Goal: Answer question/provide support

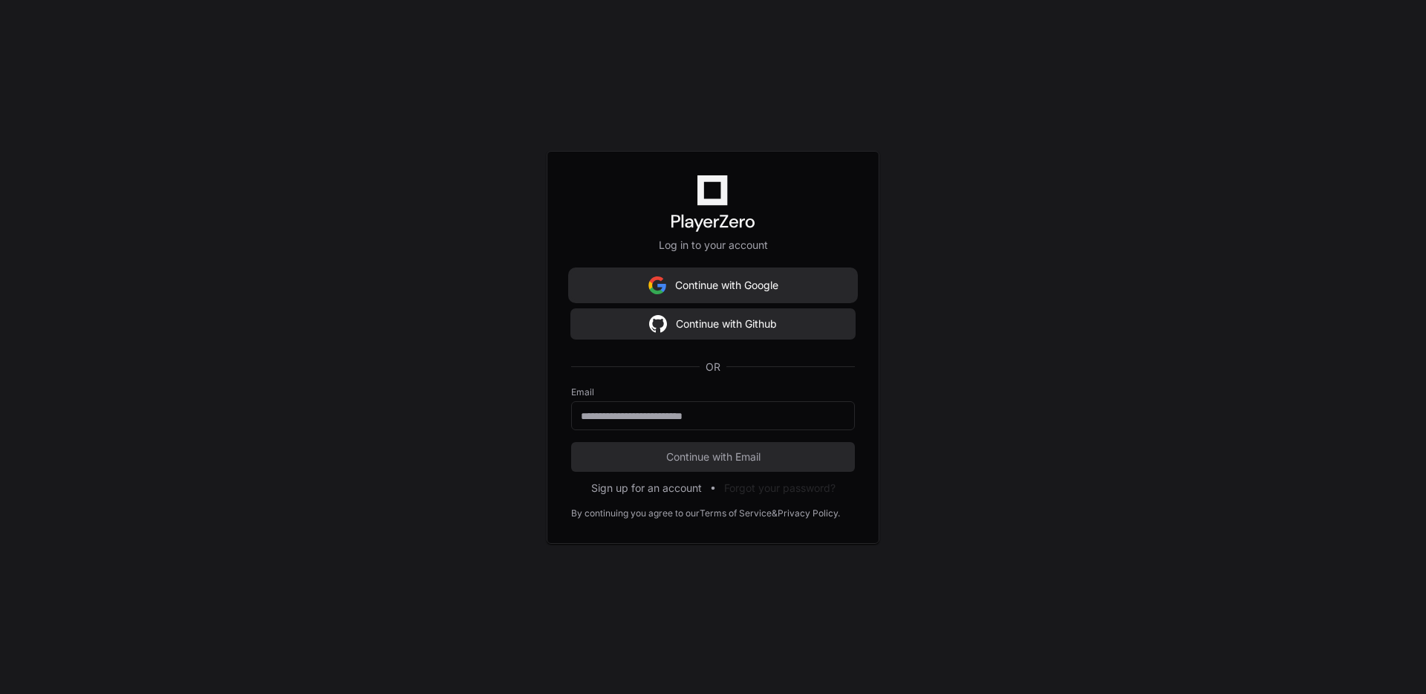
click at [753, 278] on button "Continue with Google" at bounding box center [713, 285] width 284 height 30
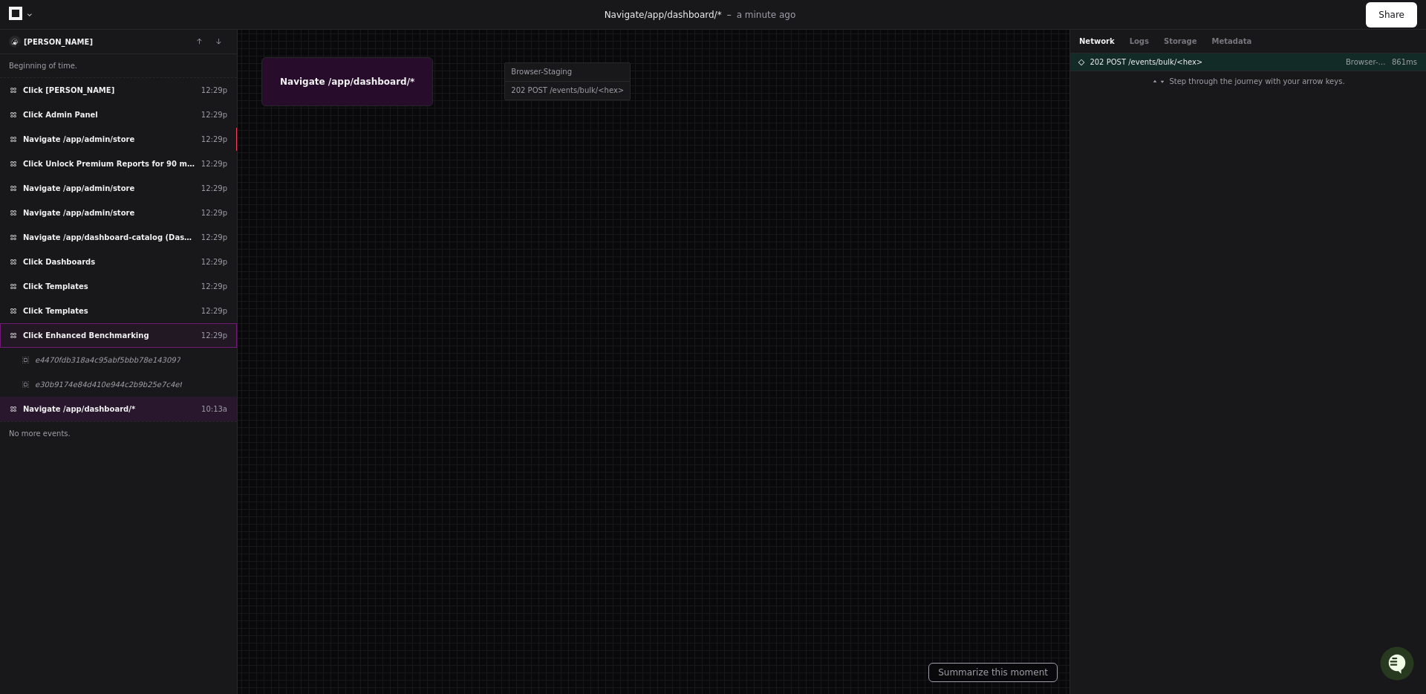
click at [106, 336] on span "Click Enhanced Benchmarking" at bounding box center [86, 335] width 126 height 11
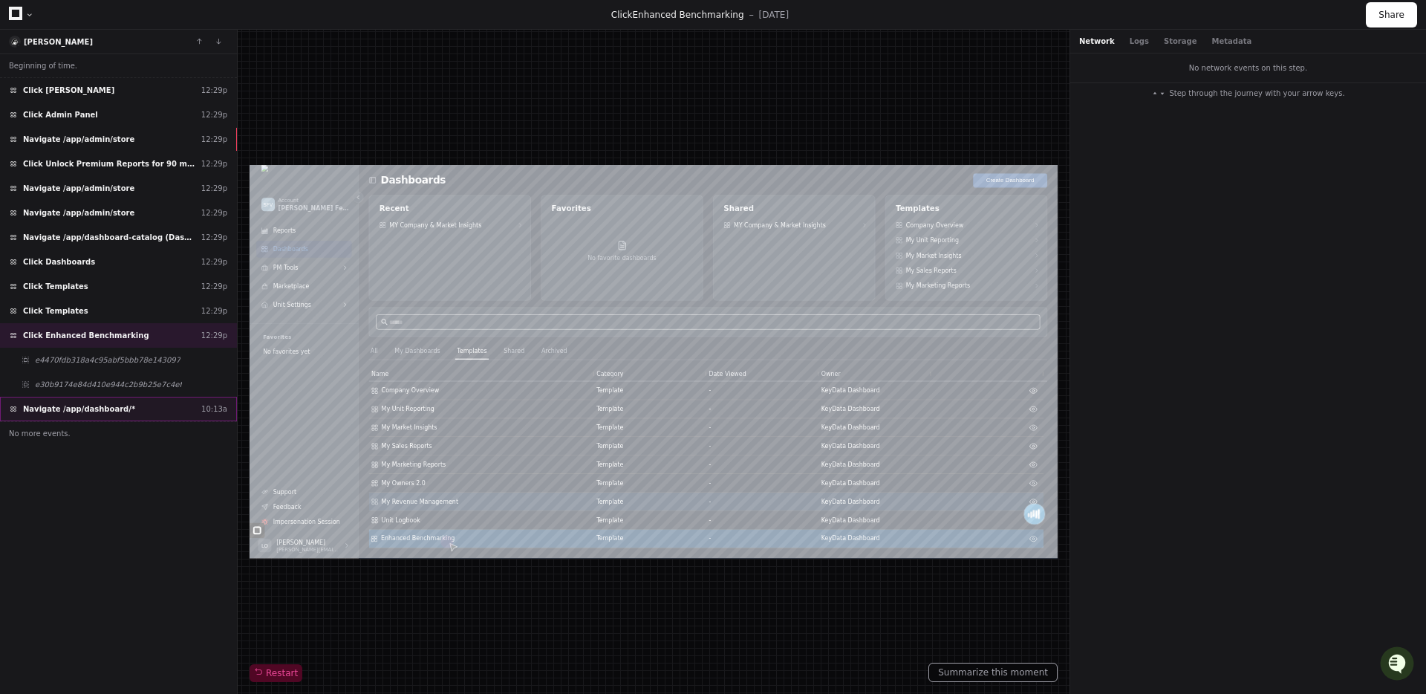
click at [130, 408] on div "Navigate /app/dashboard/* 10:13a" at bounding box center [118, 409] width 237 height 25
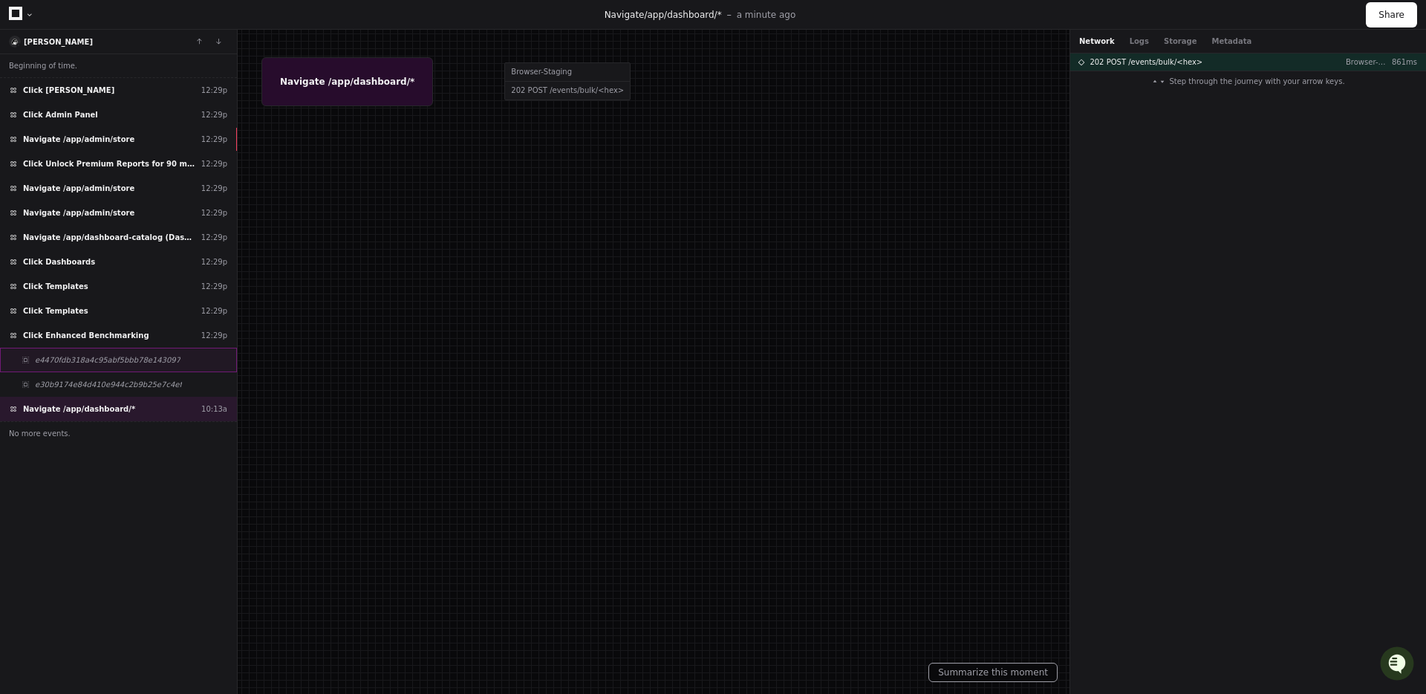
click at [87, 368] on div "e4470fdb318a4c95abf5bbb78e143097" at bounding box center [118, 360] width 237 height 25
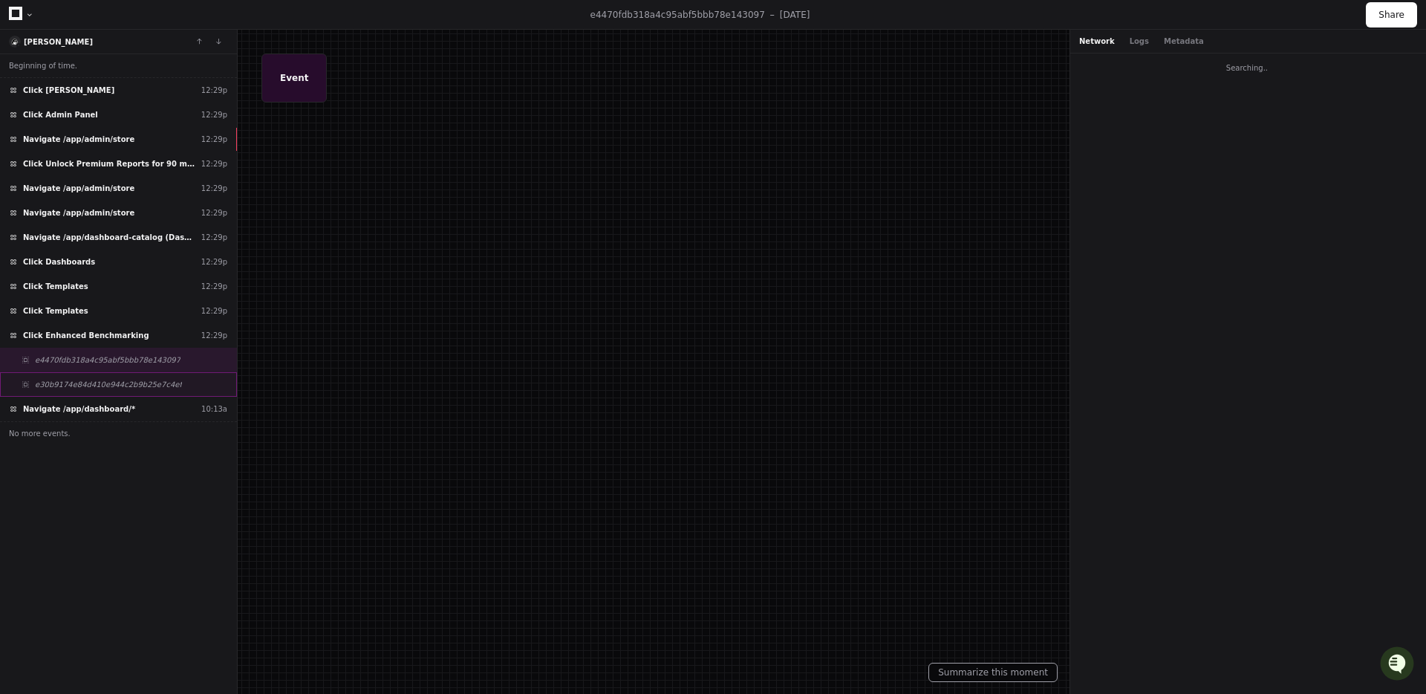
click at [97, 385] on span "e30b9174e84d410e944c2b9b25e7c4ef" at bounding box center [108, 384] width 147 height 11
click at [120, 417] on div "Navigate /app/dashboard/* 10:13a" at bounding box center [118, 409] width 237 height 25
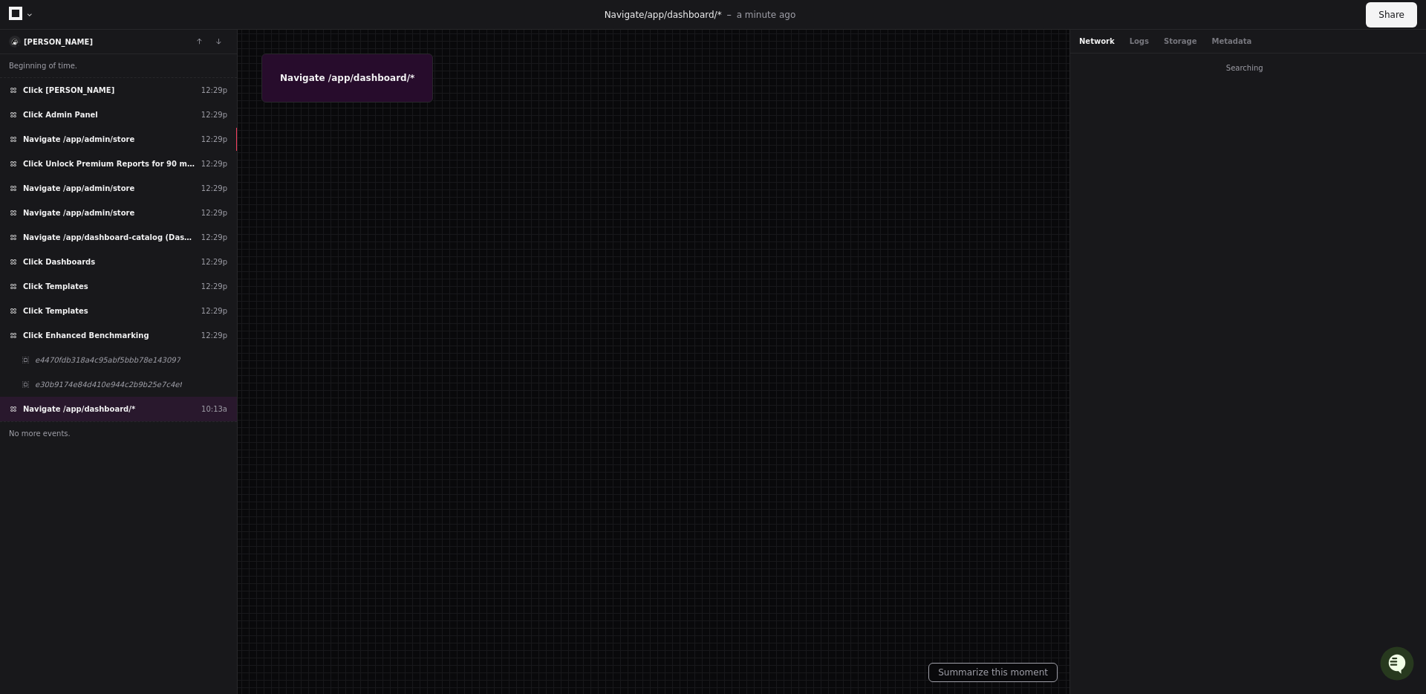
click at [1388, 14] on button "Share" at bounding box center [1391, 14] width 51 height 25
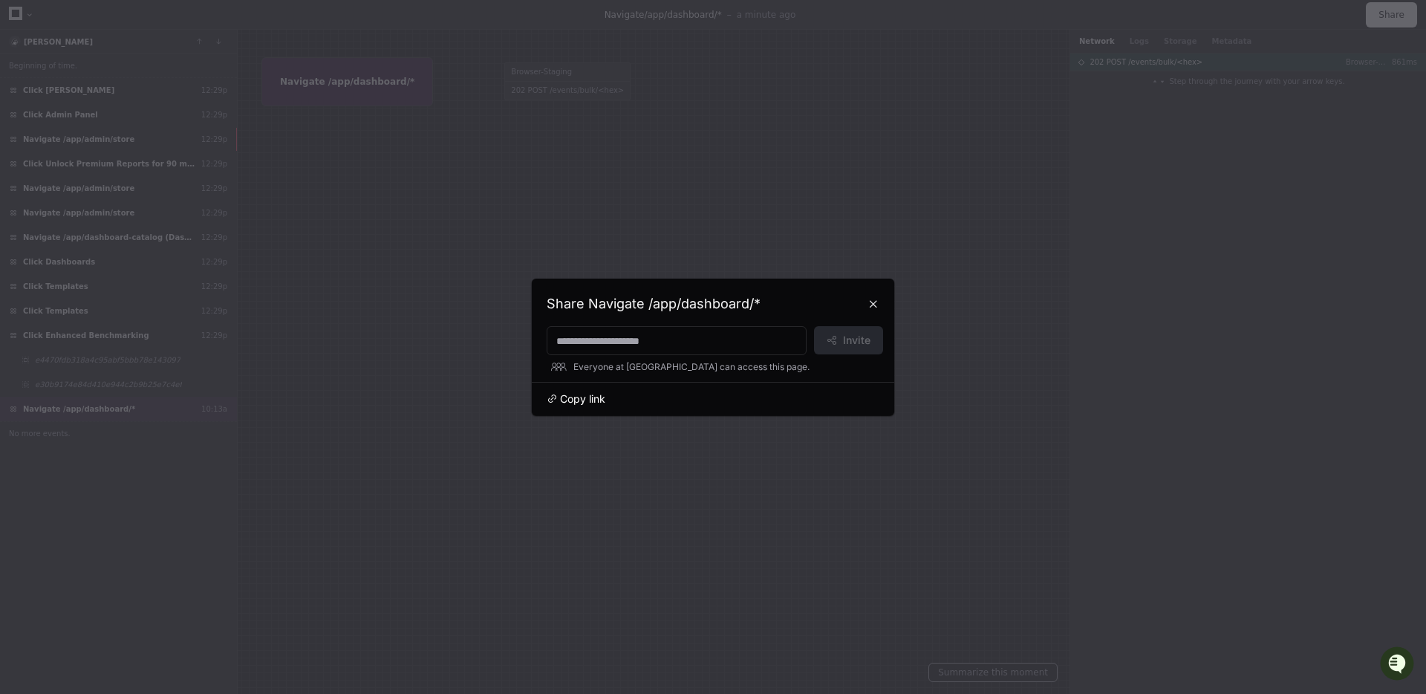
click at [582, 403] on span "Copy link" at bounding box center [582, 398] width 45 height 15
click at [880, 303] on button at bounding box center [874, 304] width 24 height 24
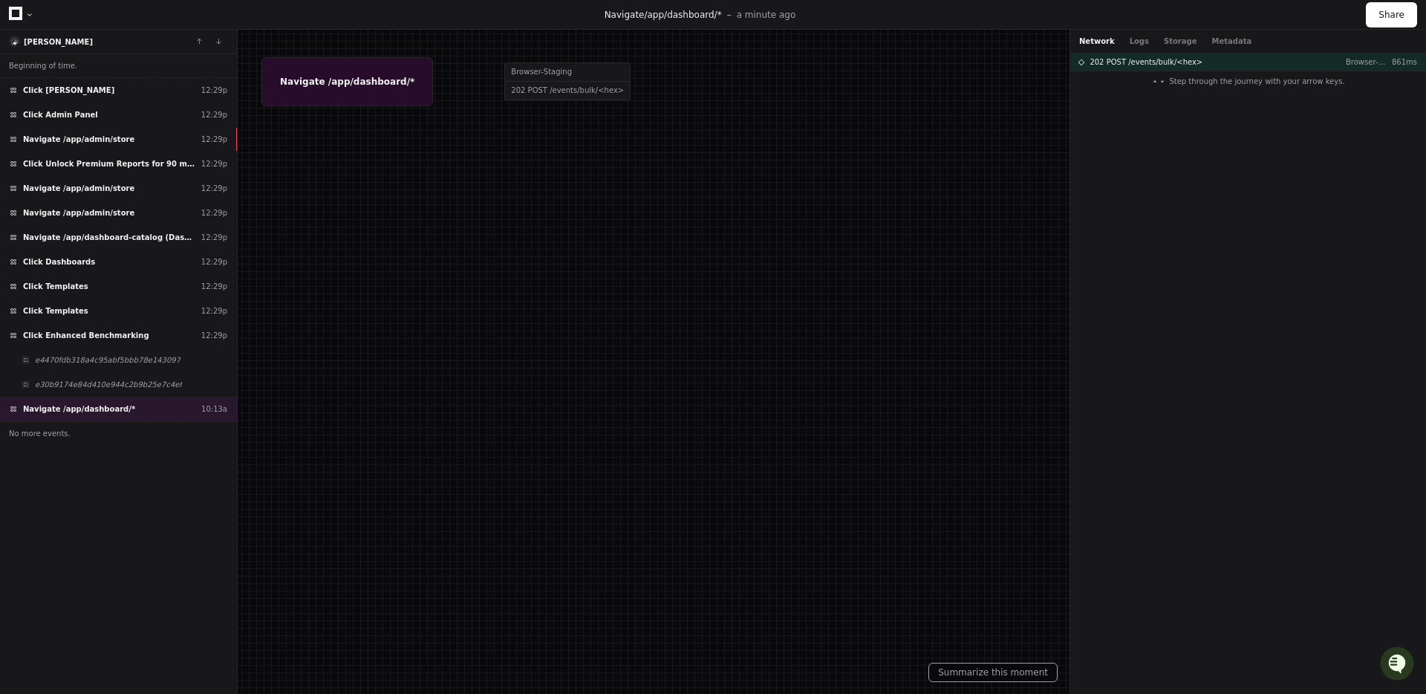
click at [26, 14] on div at bounding box center [29, 14] width 9 height 9
click at [18, 13] on icon at bounding box center [15, 13] width 13 height 13
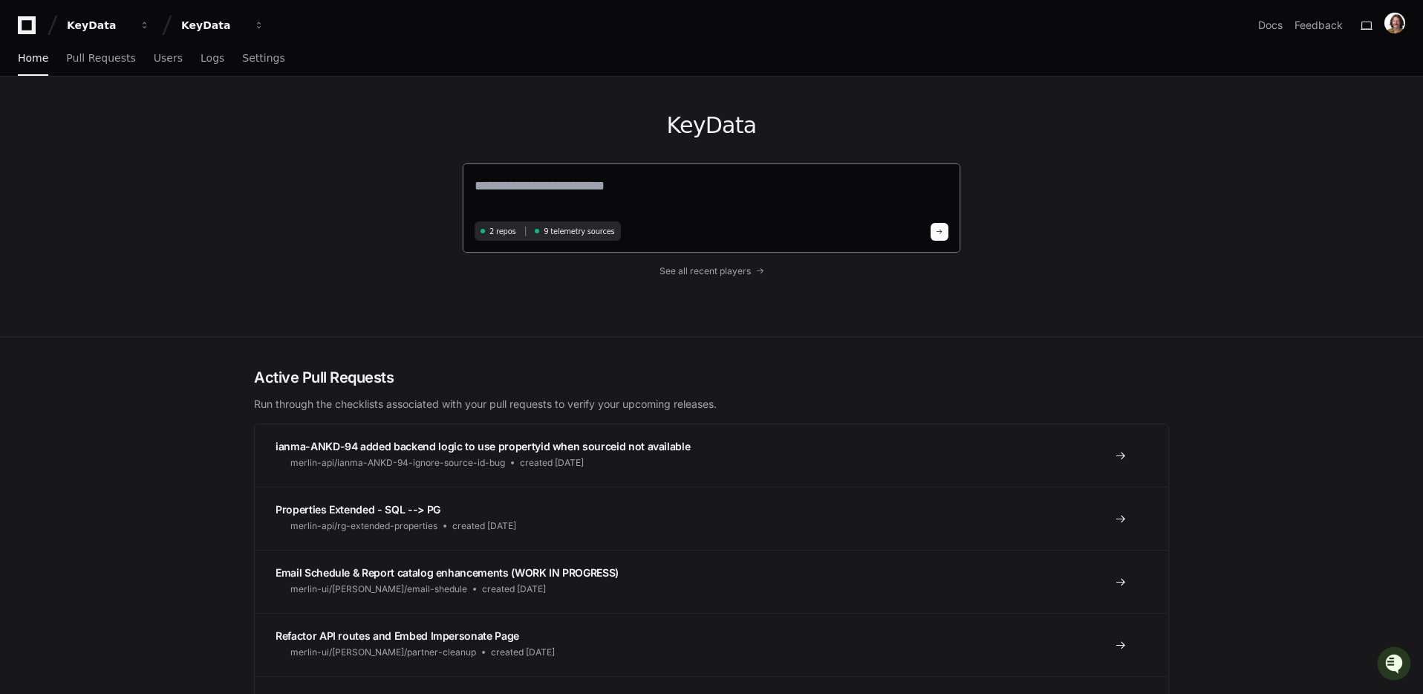
click at [606, 188] on textarea at bounding box center [712, 196] width 474 height 42
paste textarea "**********"
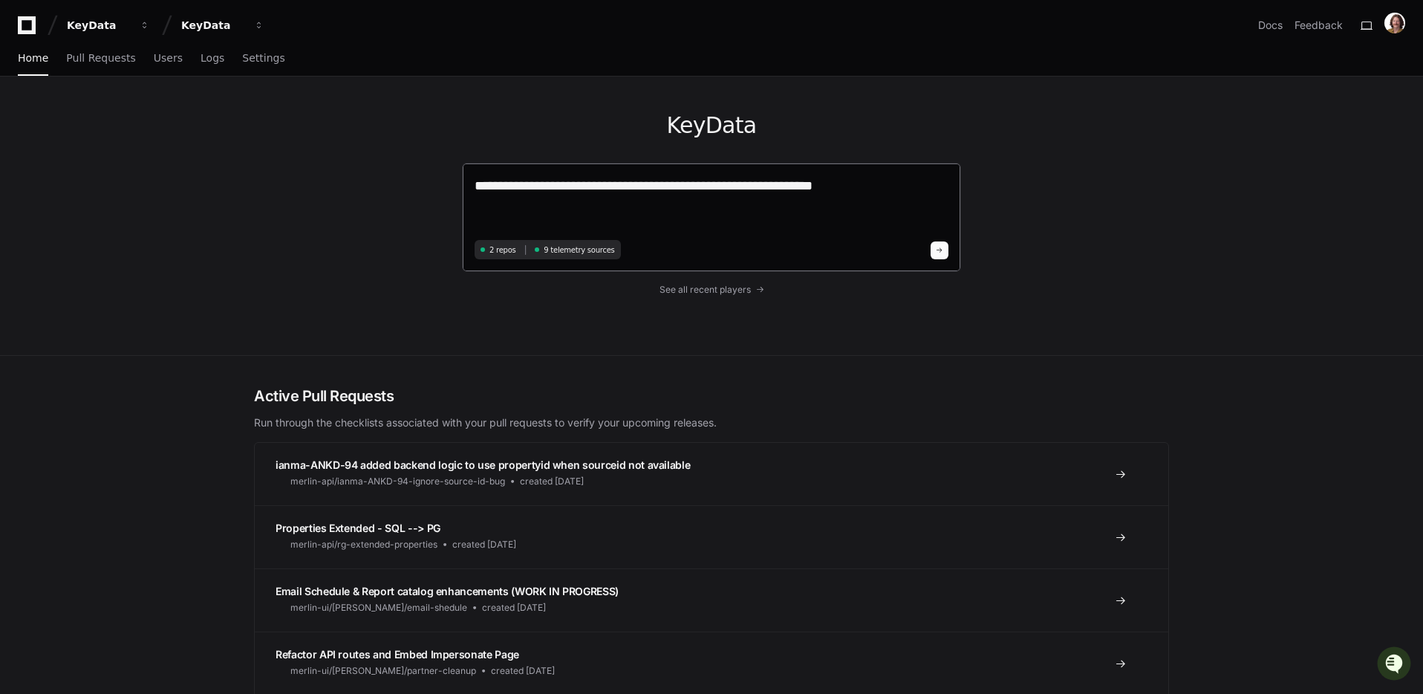
paste textarea "**********"
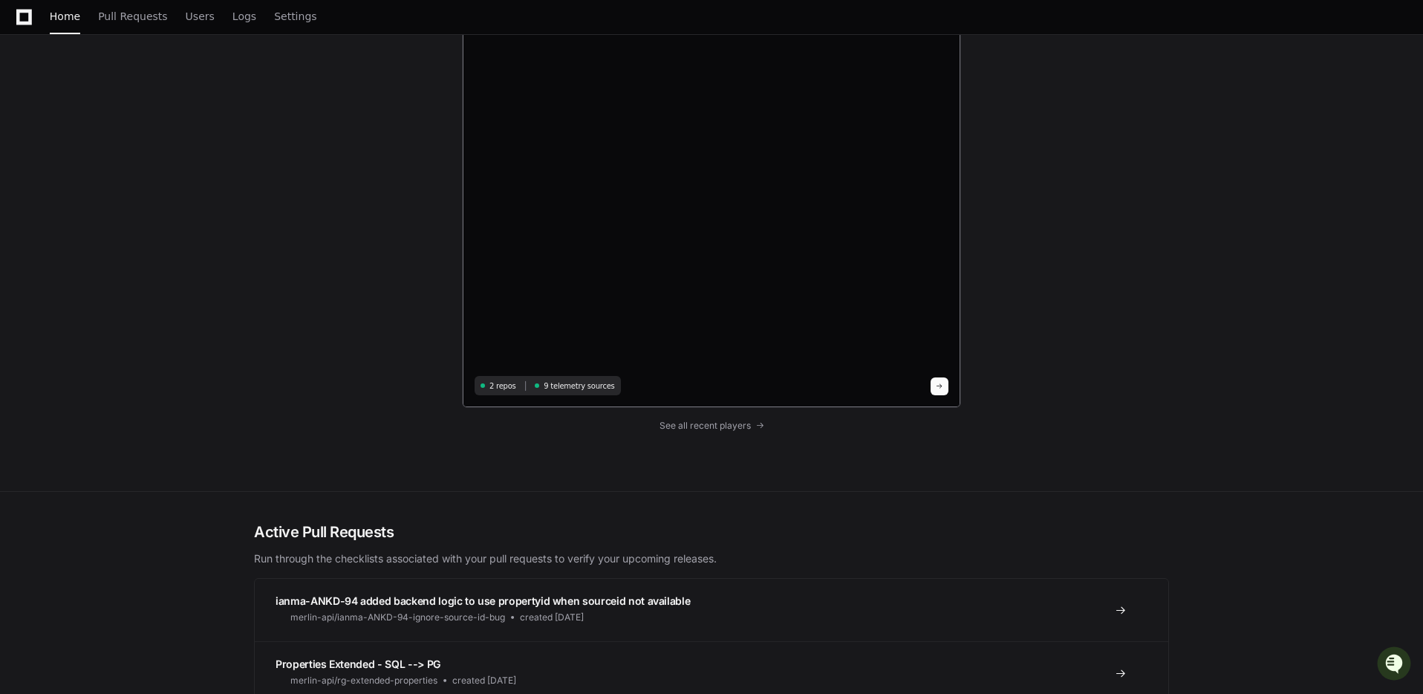
scroll to position [4012, 0]
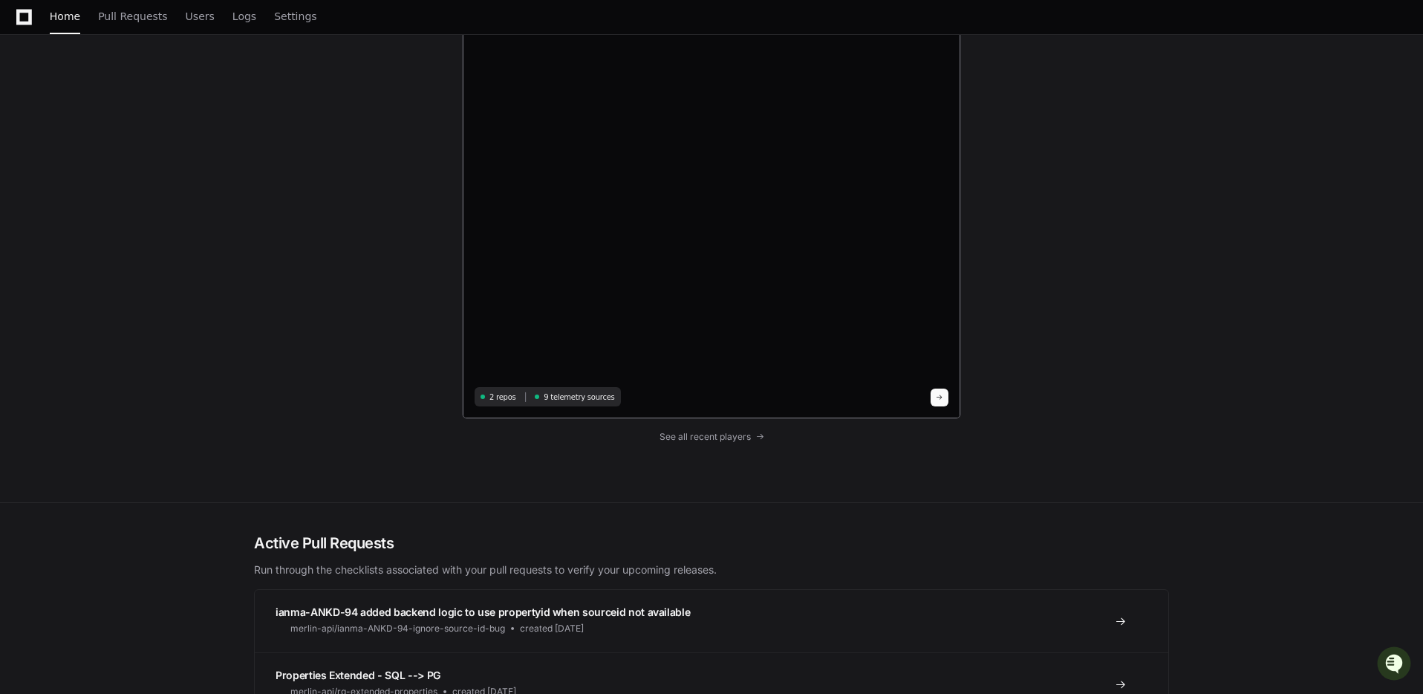
paste textarea "**********"
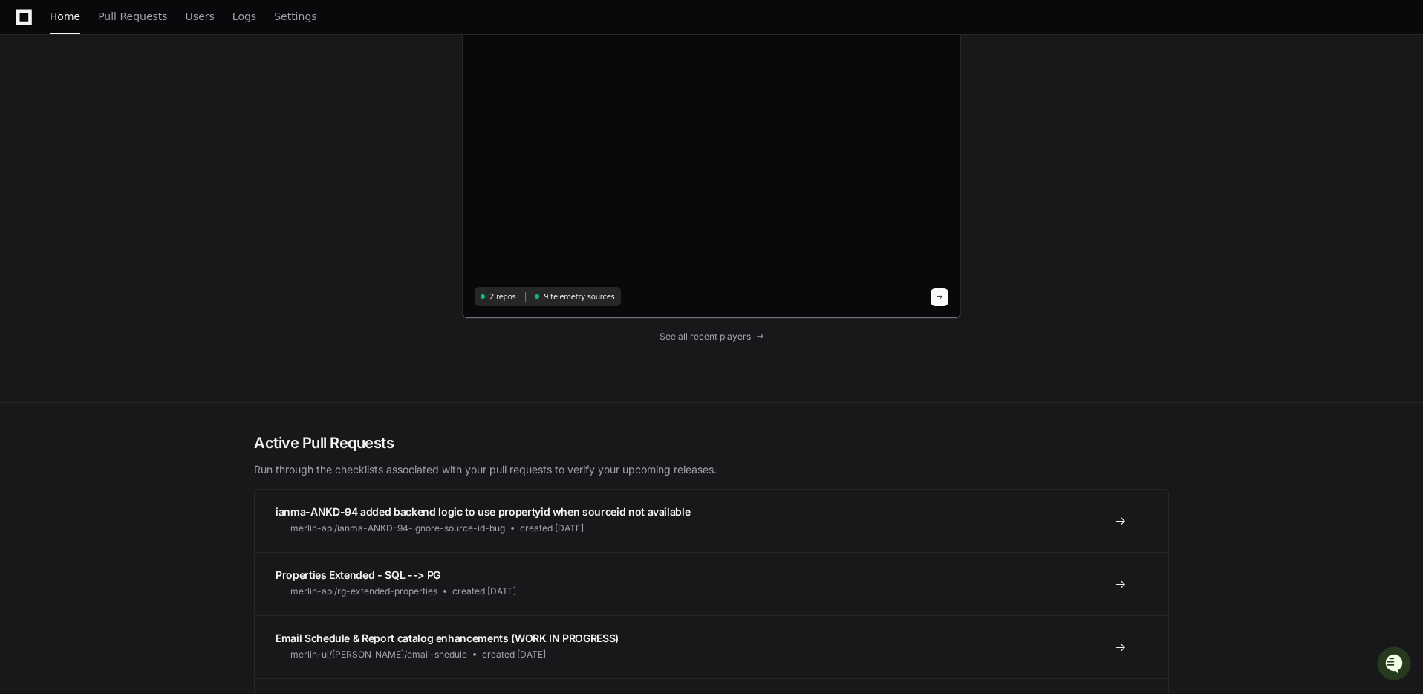
scroll to position [4109, 0]
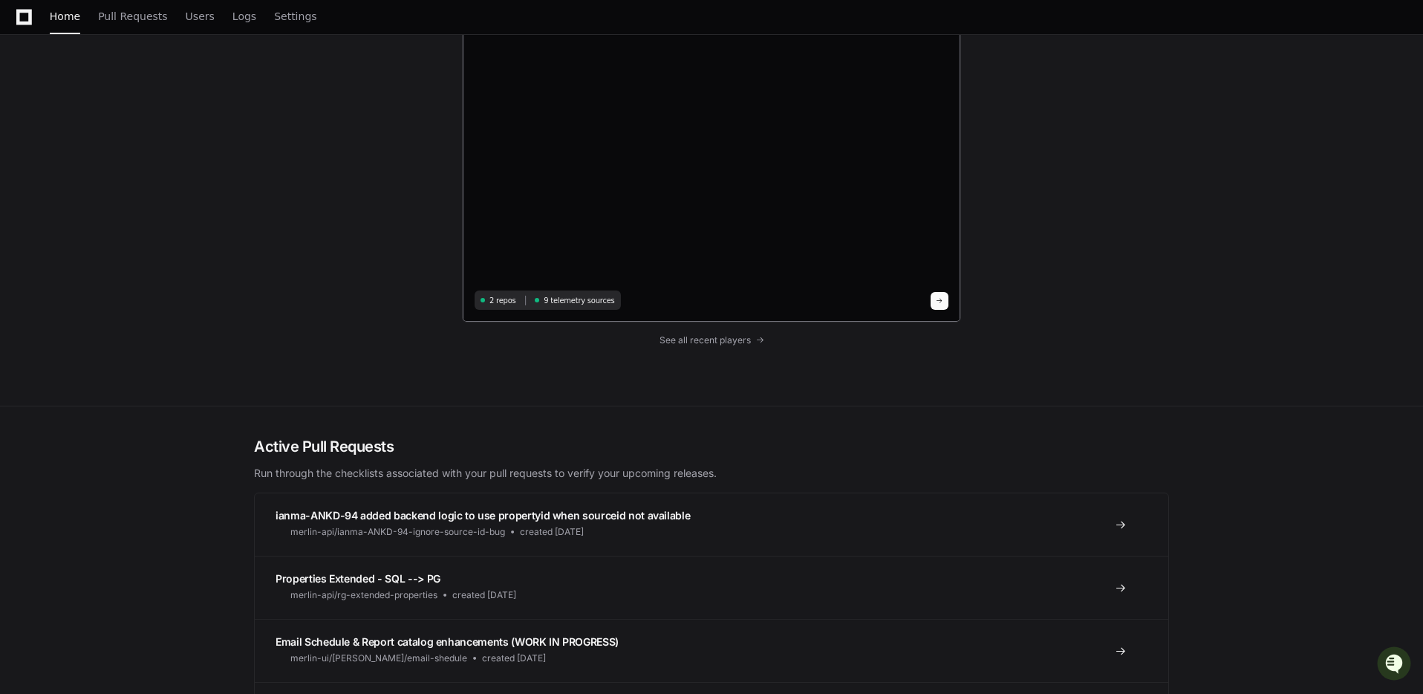
type textarea "**********"
drag, startPoint x: 940, startPoint y: 299, endPoint x: 1000, endPoint y: 307, distance: 60.8
click at [940, 299] on span at bounding box center [939, 300] width 7 height 7
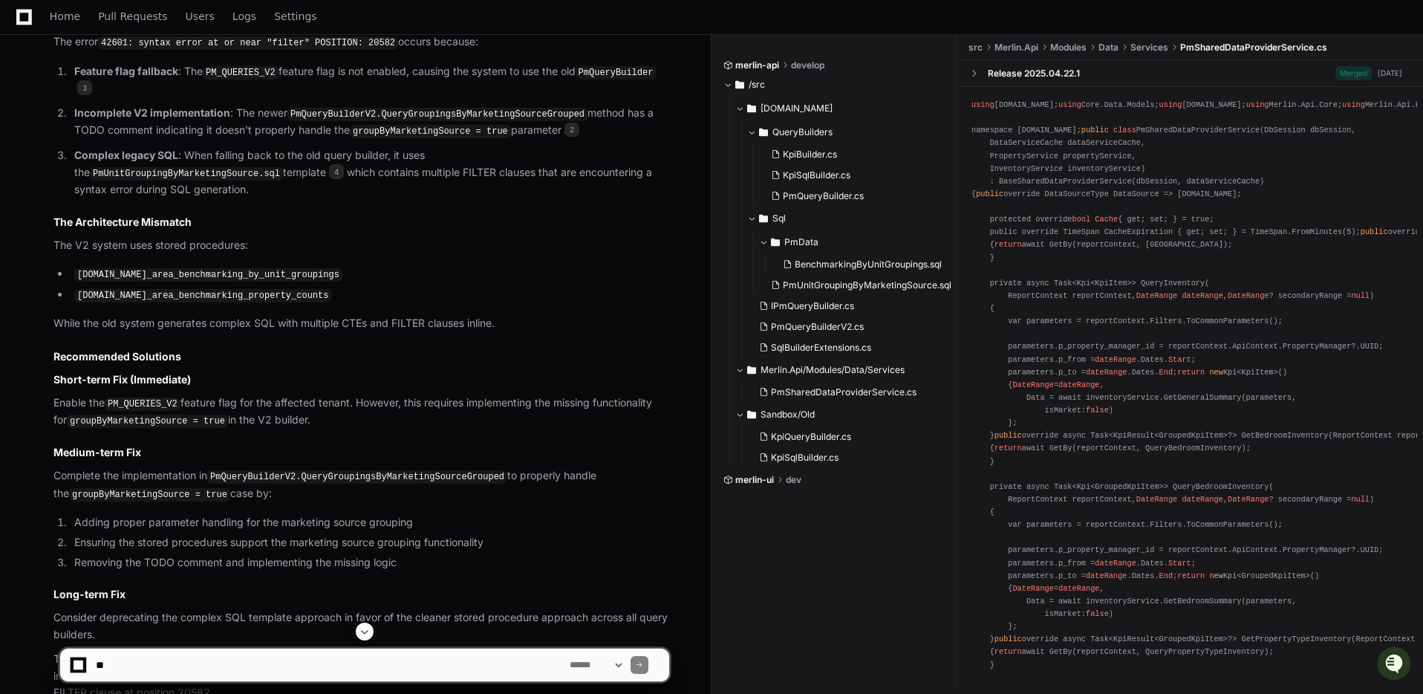
scroll to position [3898, 0]
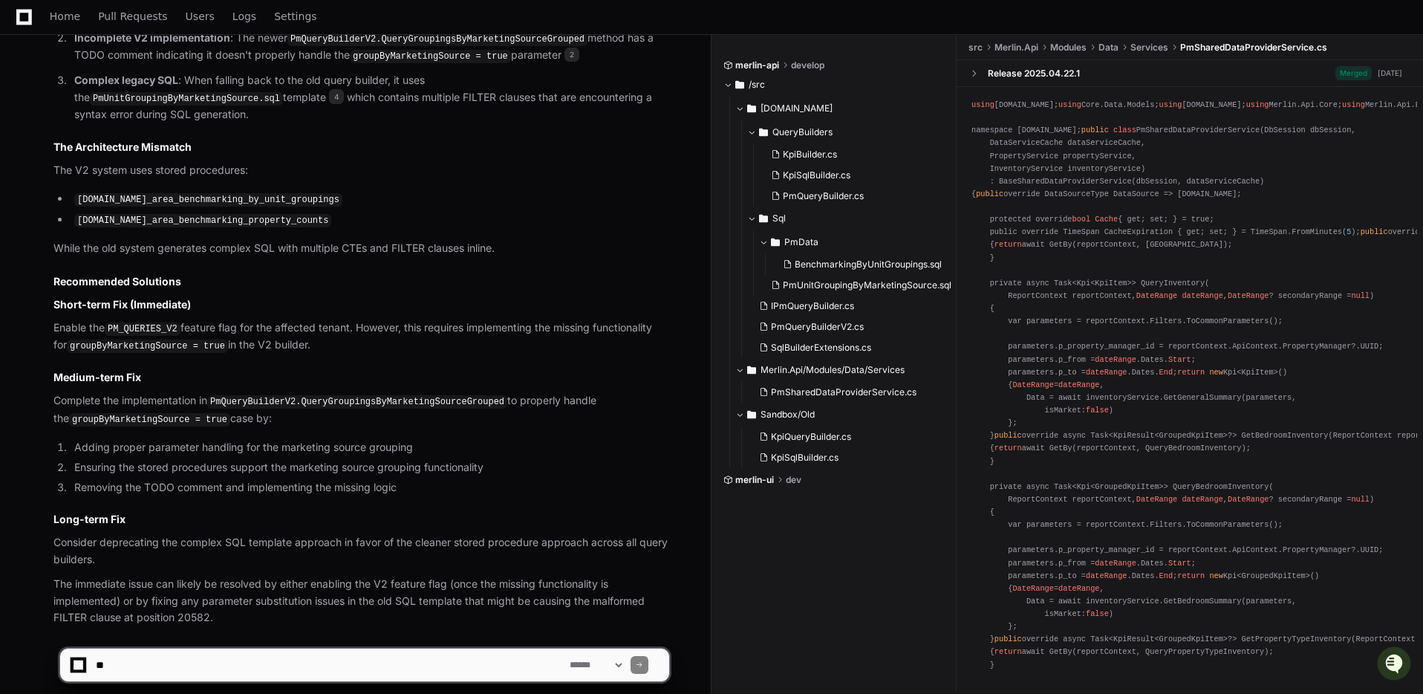
click at [400, 576] on p "The immediate issue can likely be resolved by either enabling the V2 feature fl…" at bounding box center [361, 601] width 616 height 51
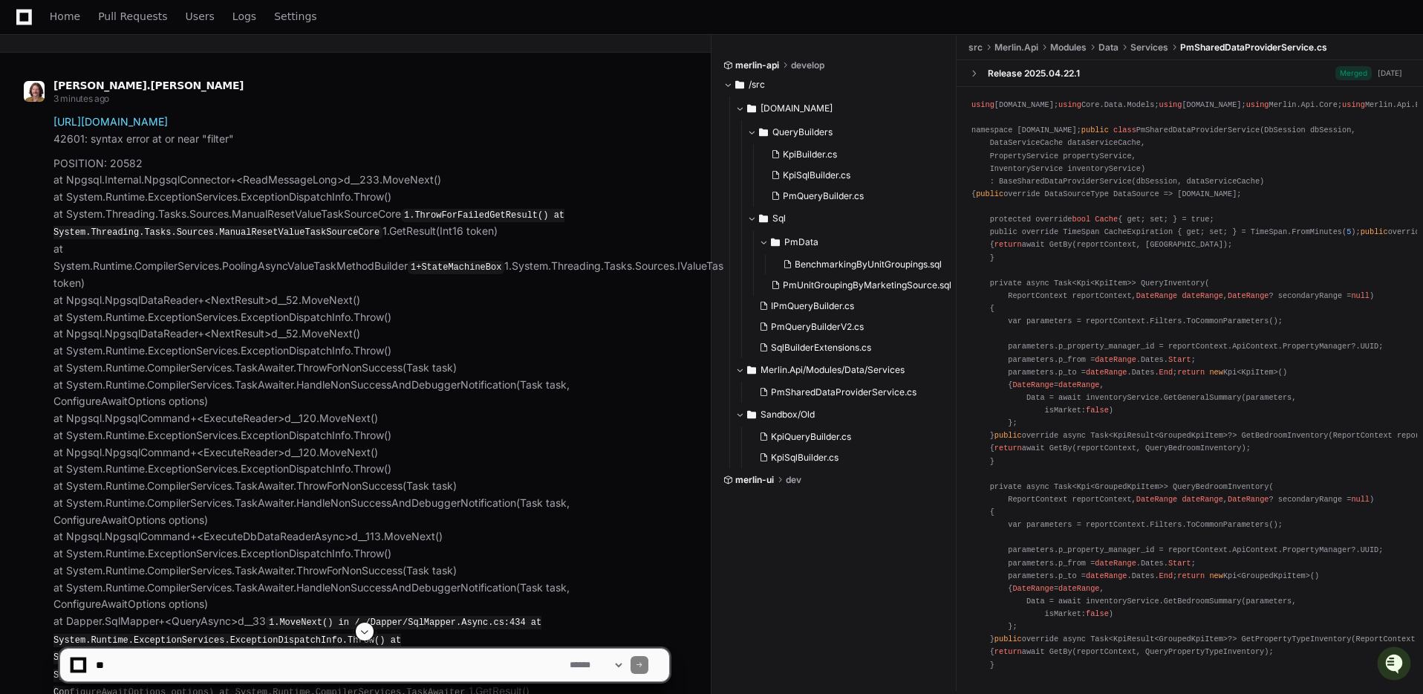
scroll to position [0, 0]
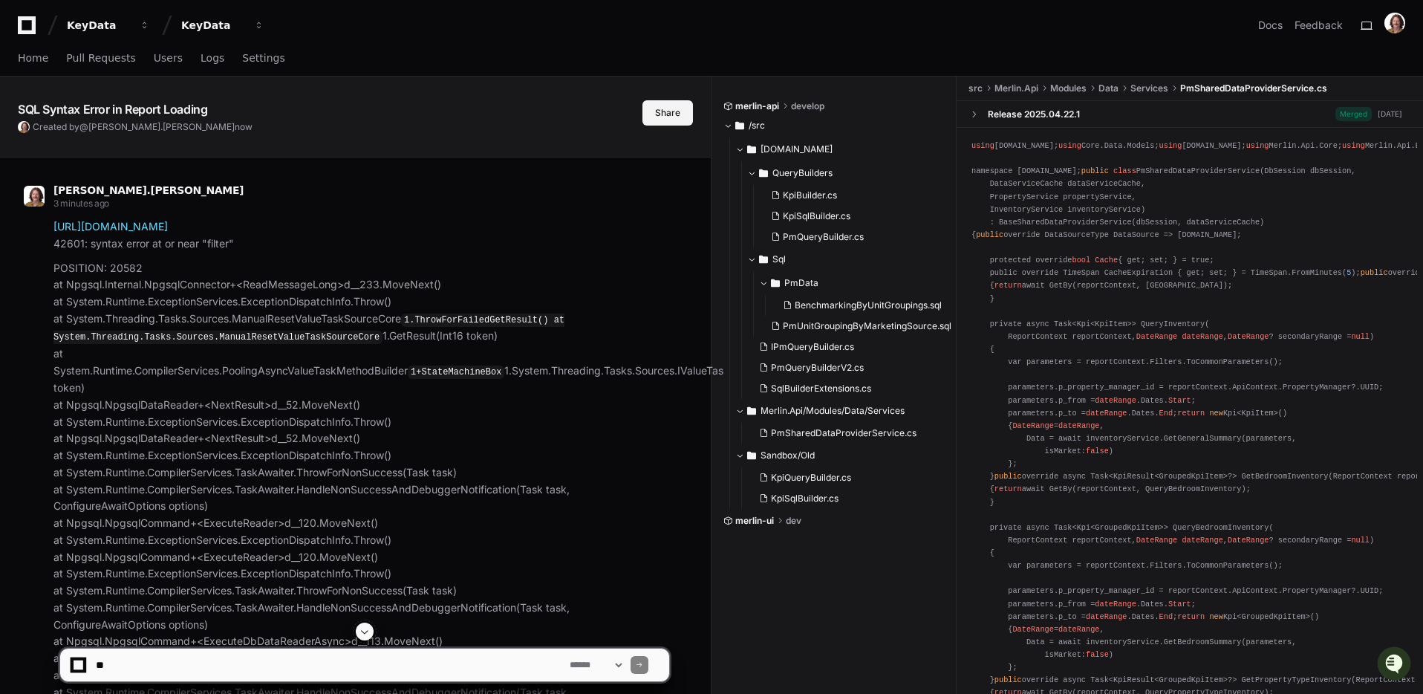
click at [665, 109] on button "Share" at bounding box center [667, 112] width 51 height 25
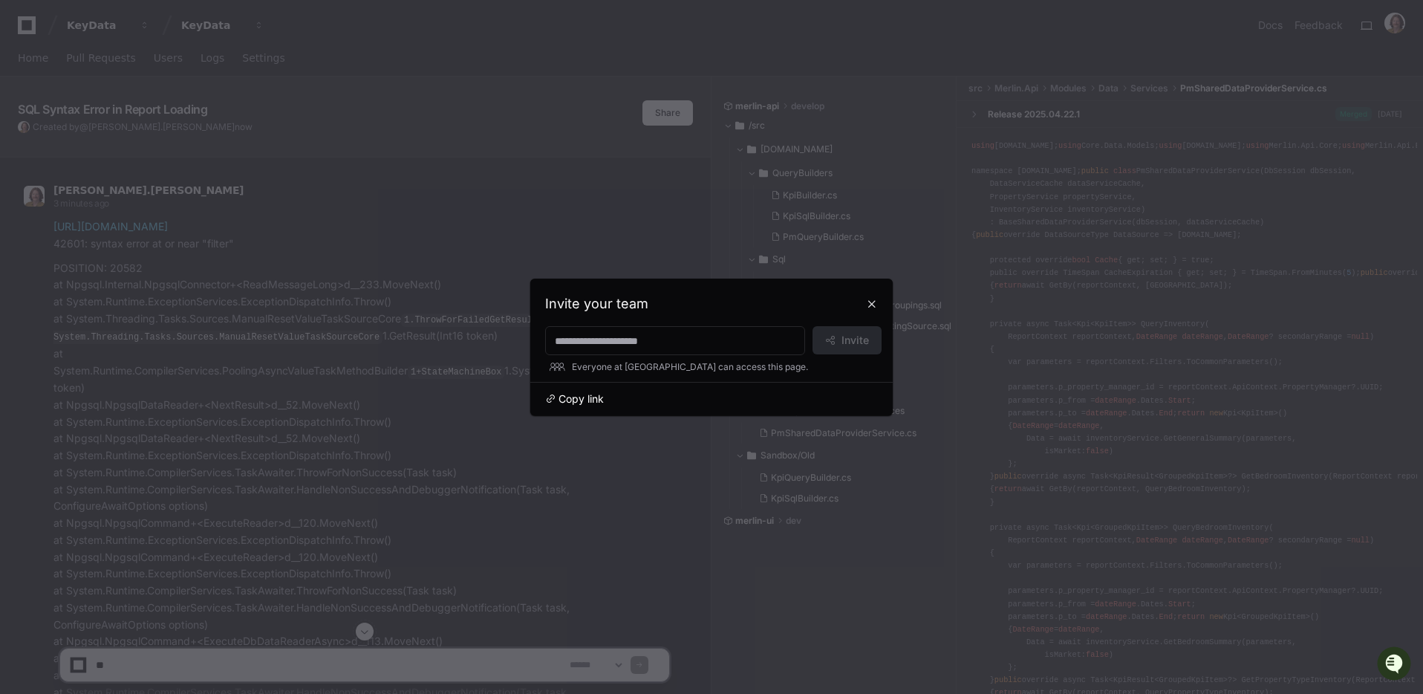
click at [573, 397] on span "Copy link" at bounding box center [581, 398] width 45 height 15
click at [868, 305] on button at bounding box center [872, 304] width 24 height 24
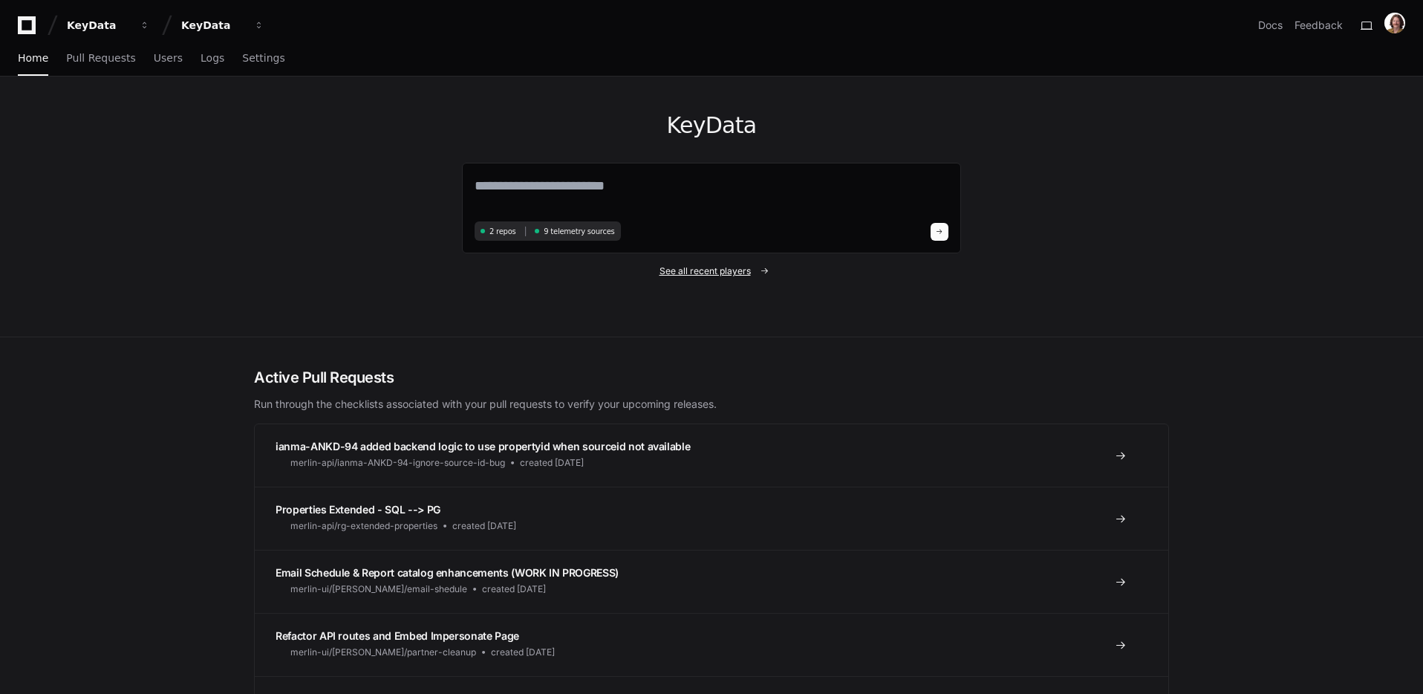
click at [709, 272] on span "See all recent players" at bounding box center [705, 271] width 91 height 12
click at [694, 272] on span "See all recent players" at bounding box center [705, 271] width 91 height 12
click at [758, 269] on link "See all recent players" at bounding box center [711, 271] width 499 height 12
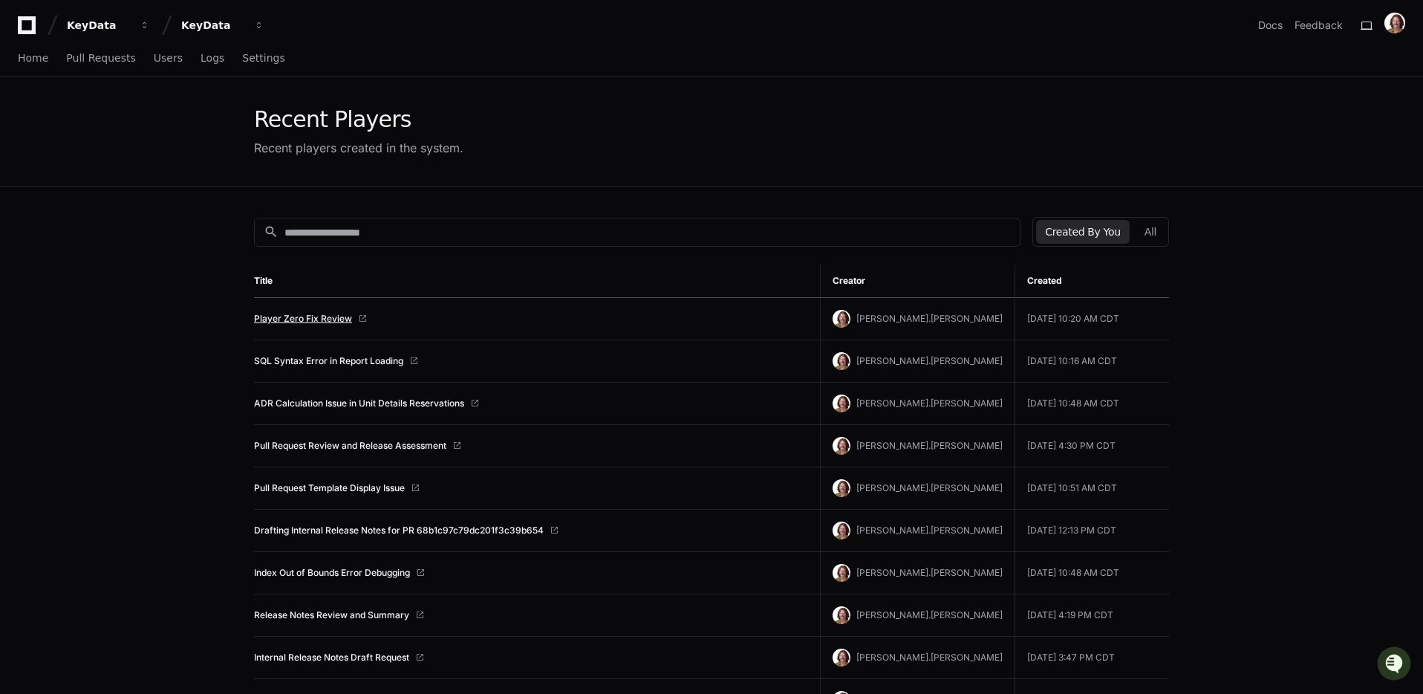
click at [325, 318] on link "Player Zero Fix Review" at bounding box center [303, 319] width 98 height 12
click at [379, 362] on link "SQL Syntax Error in Report Loading" at bounding box center [328, 361] width 149 height 12
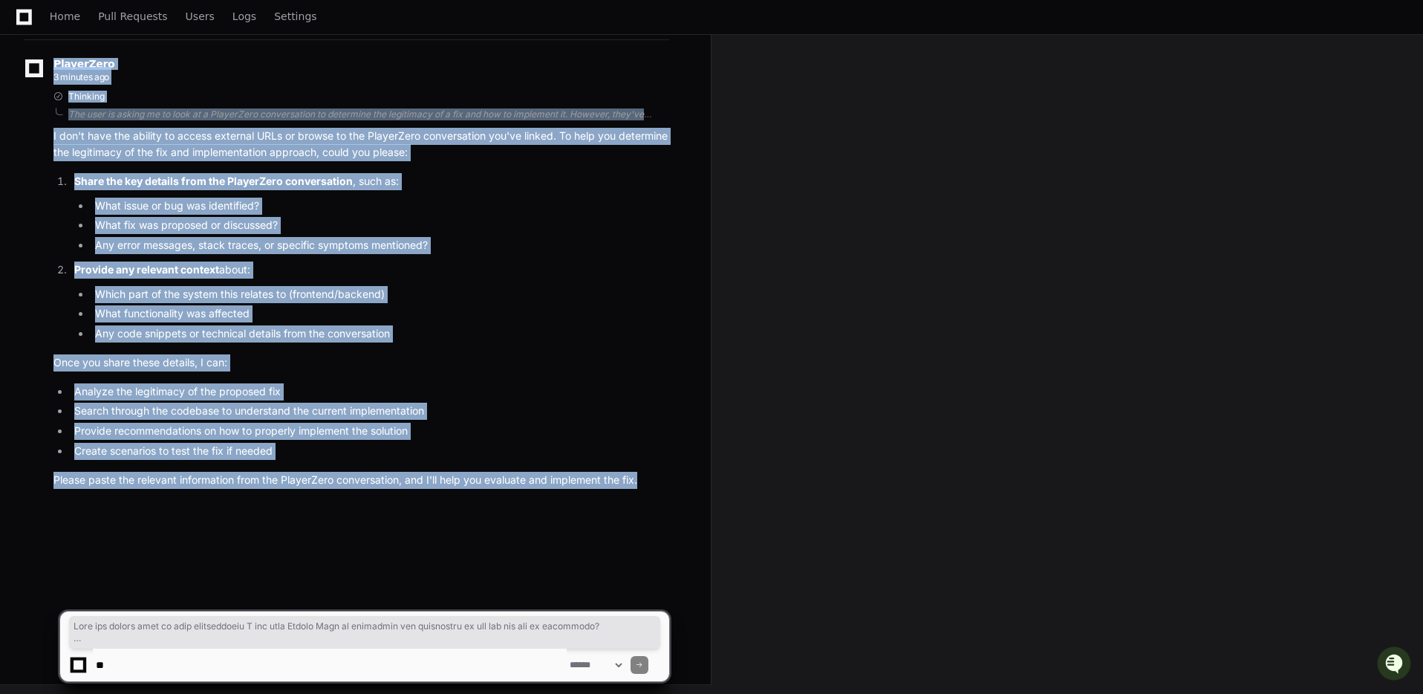
scroll to position [235, 0]
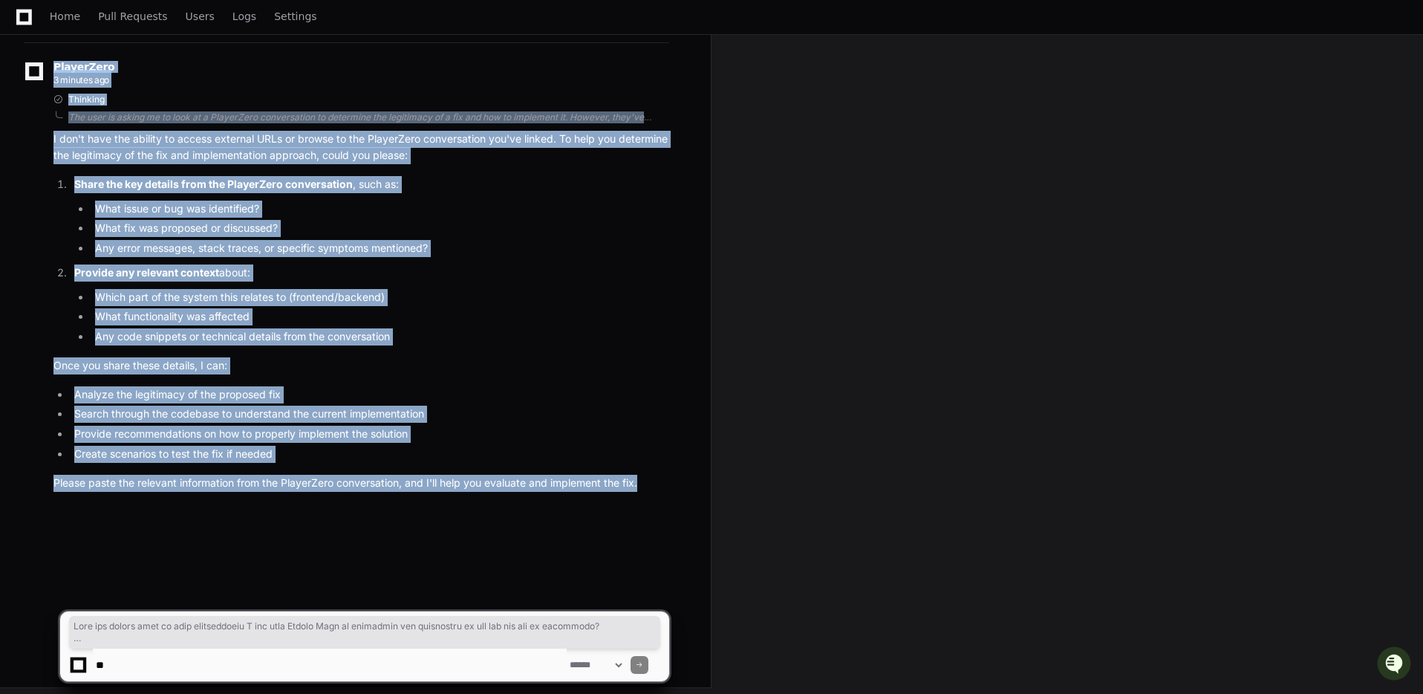
drag, startPoint x: 53, startPoint y: 245, endPoint x: 623, endPoint y: 509, distance: 628.4
click at [623, 509] on div "clinton.wilson 4 minutes ago https://go.playerzero.app/player/68bef339cc2fd07f0…" at bounding box center [355, 223] width 675 height 603
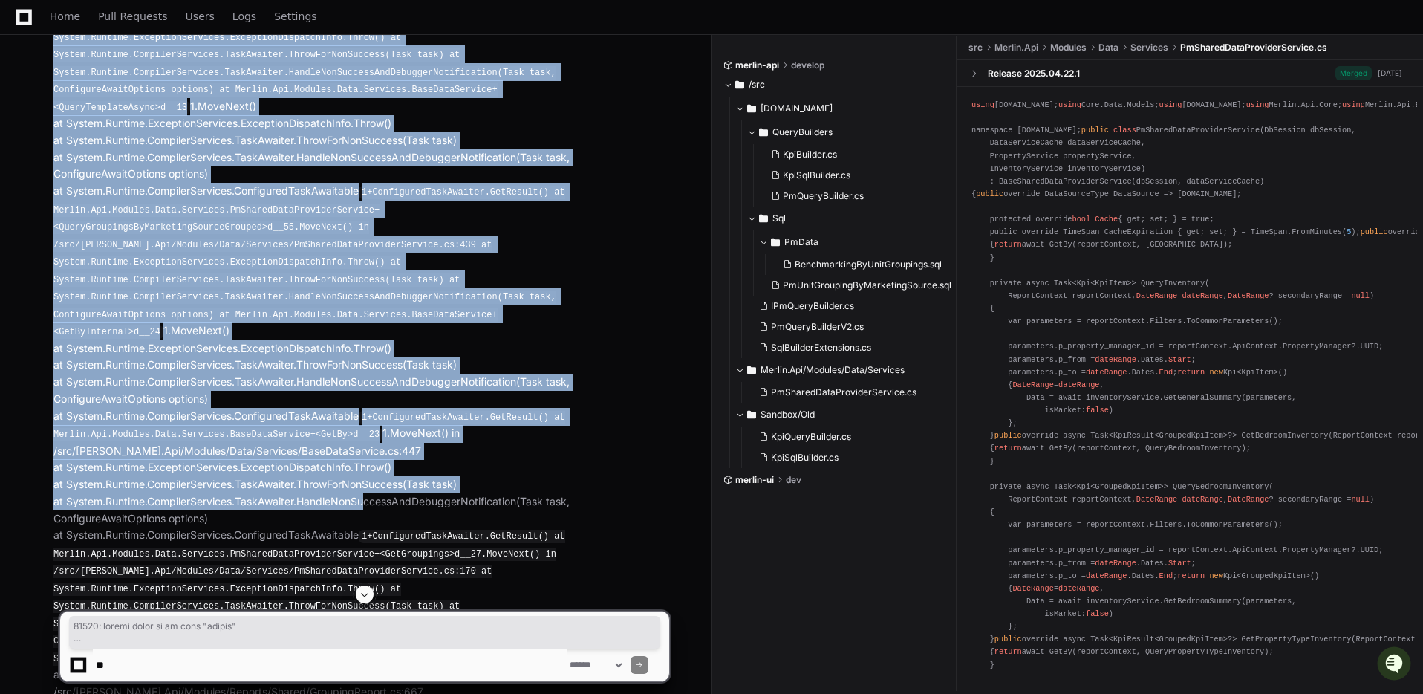
scroll to position [998, 0]
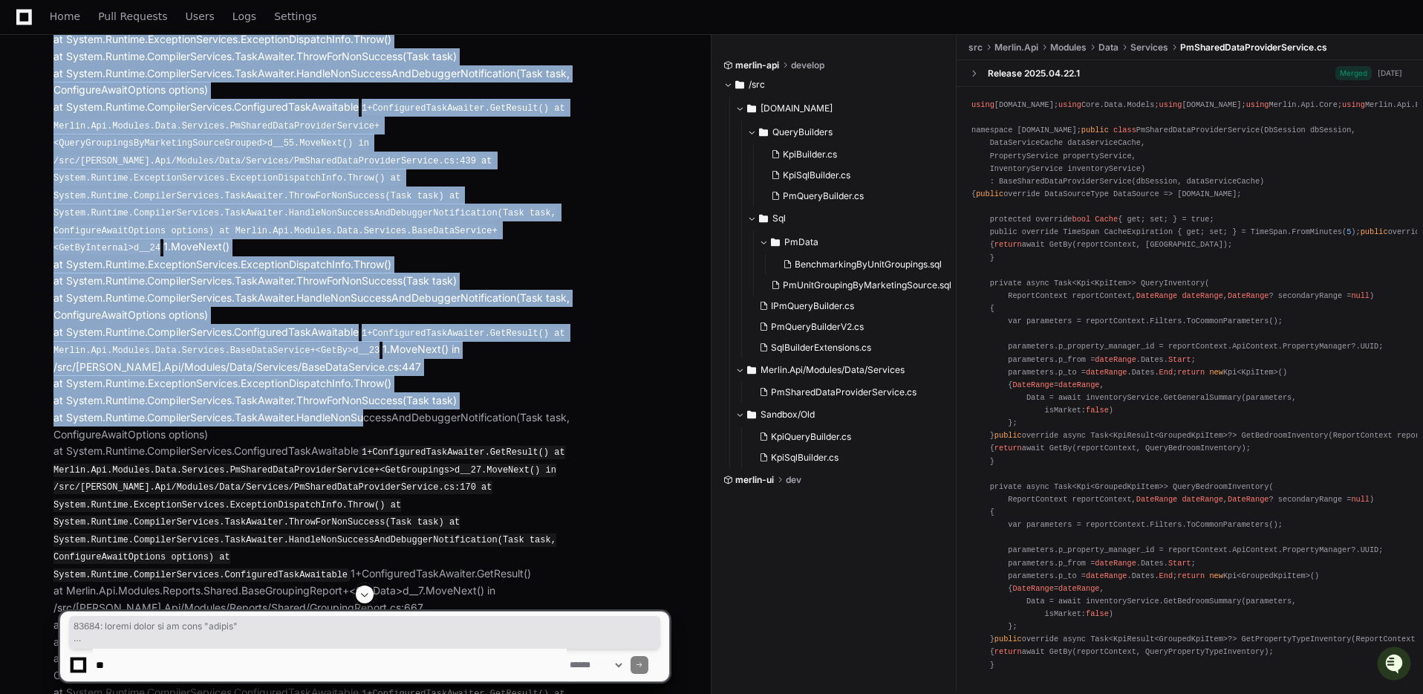
drag, startPoint x: 93, startPoint y: 252, endPoint x: 361, endPoint y: 401, distance: 306.9
click at [361, 401] on div "[URL][DOMAIN_NAME] 42601: syntax error at or near "filter" POSITION: 20582 at N…" at bounding box center [346, 418] width 645 height 2396
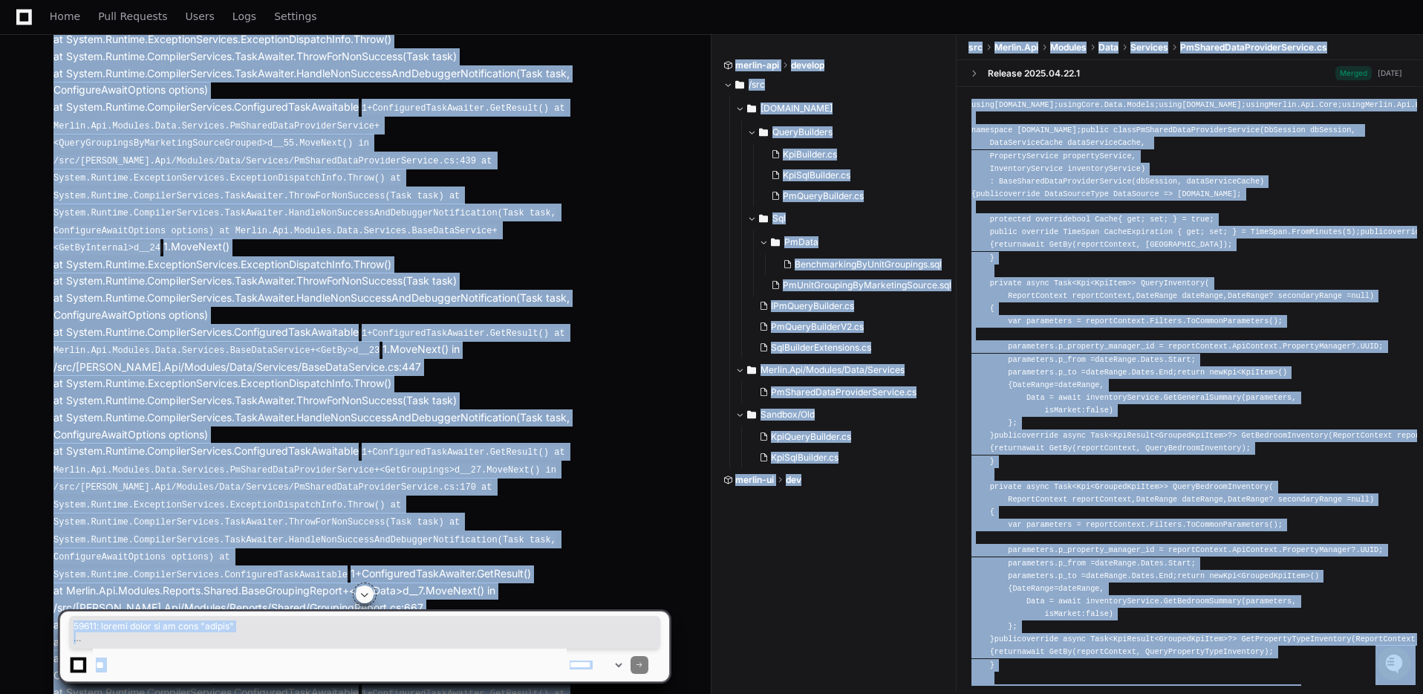
click at [547, 475] on p "POSITION: 20582 at Npgsql.Internal.NpgsqlConnector+<ReadMessageLong>d__233.Move…" at bounding box center [361, 439] width 616 height 2354
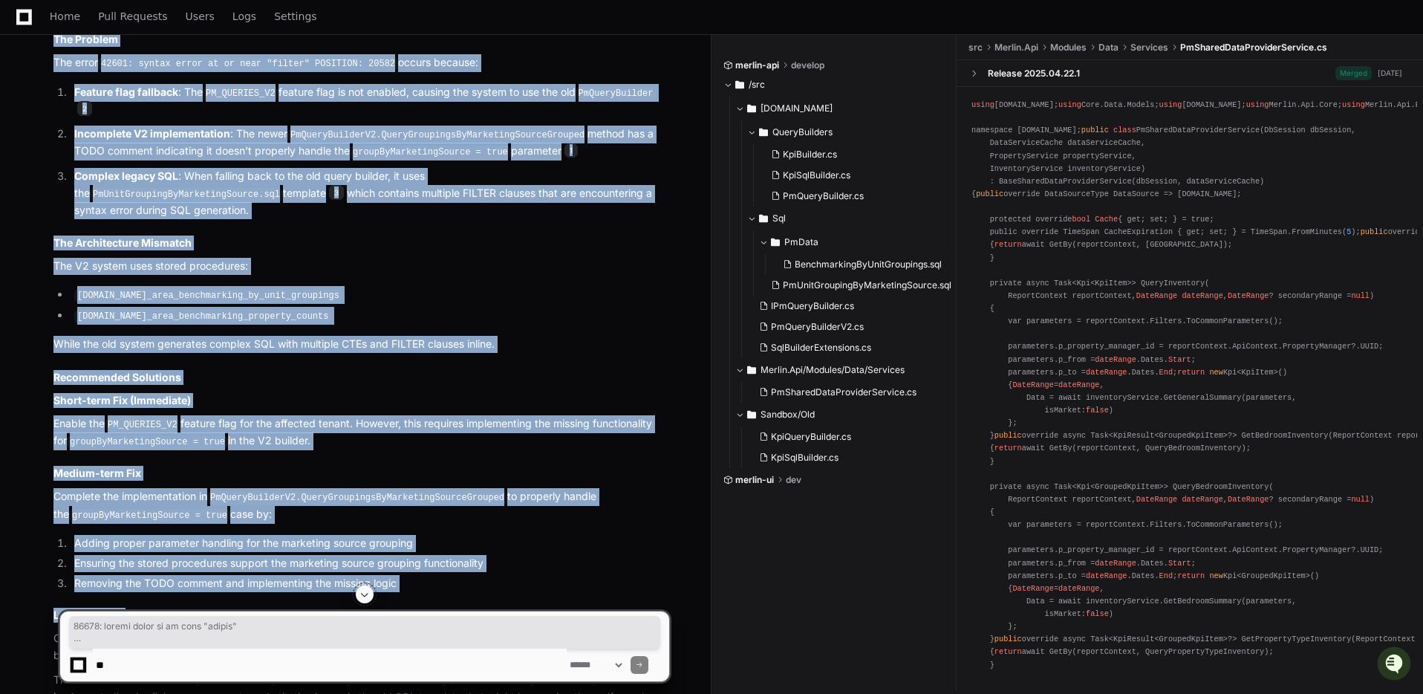
scroll to position [3881, 0]
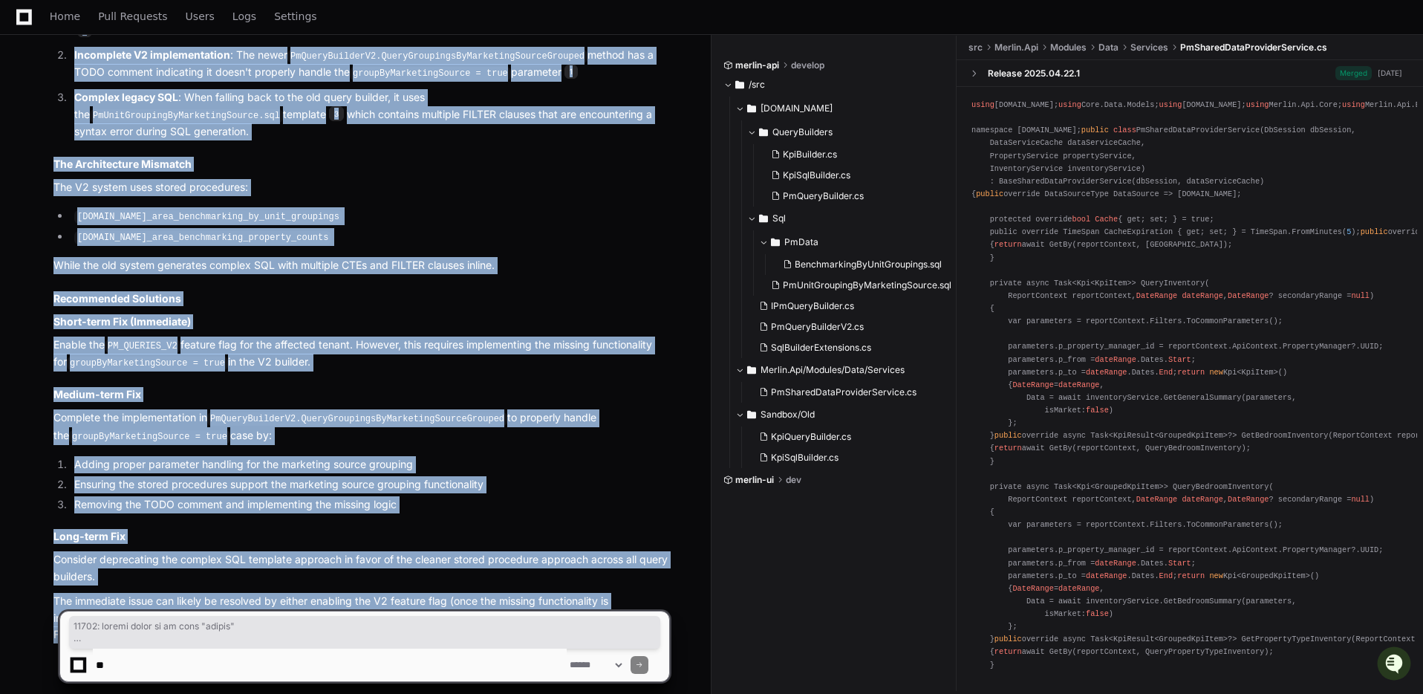
drag, startPoint x: 52, startPoint y: 244, endPoint x: 544, endPoint y: 554, distance: 581.1
click at [247, 593] on p "The immediate issue can likely be resolved by either enabling the V2 feature fl…" at bounding box center [361, 618] width 616 height 51
copy div "42601: syntax error at or near "filter" POSITION: 20582 at Npgsql.Internal.Npgs…"
